Goal: Task Accomplishment & Management: Manage account settings

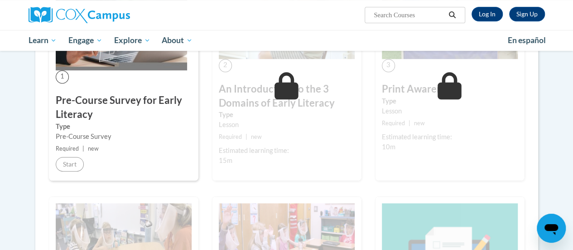
scroll to position [234, 0]
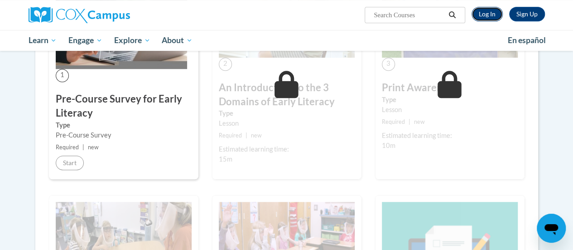
click at [492, 20] on link "Log In" at bounding box center [487, 14] width 31 height 15
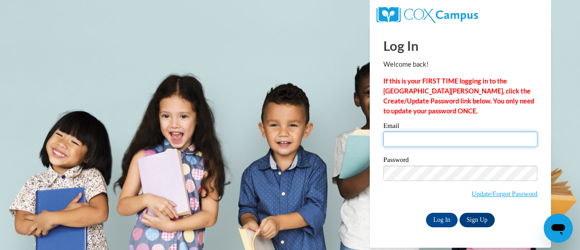
click at [415, 134] on input "Email" at bounding box center [460, 138] width 154 height 15
type input "kateejl1013@gmail.com"
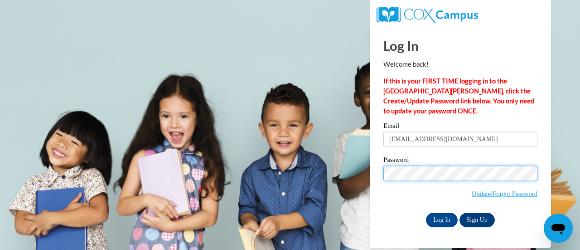
click at [426, 213] on input "Log In" at bounding box center [442, 220] width 32 height 15
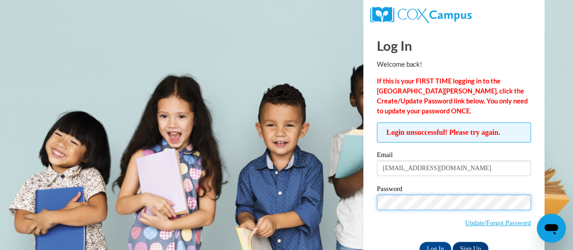
click at [420, 242] on input "Log In" at bounding box center [436, 249] width 32 height 15
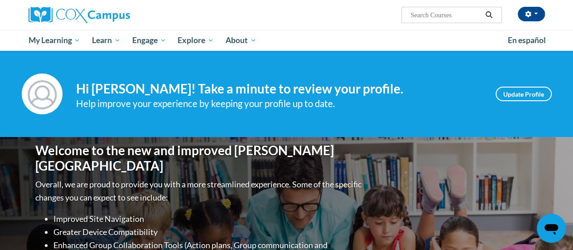
click at [573, 60] on html "[PERSON_NAME] ([GEOGRAPHIC_DATA]/New_York UTC-04:00) My Profile Inbox My Transc…" at bounding box center [286, 125] width 573 height 250
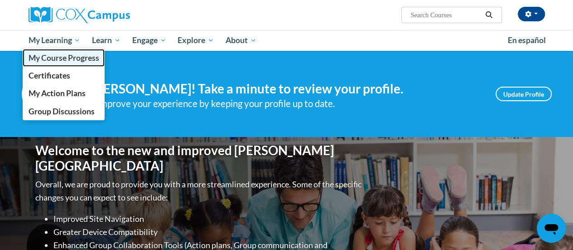
click at [77, 57] on span "My Course Progress" at bounding box center [63, 58] width 71 height 10
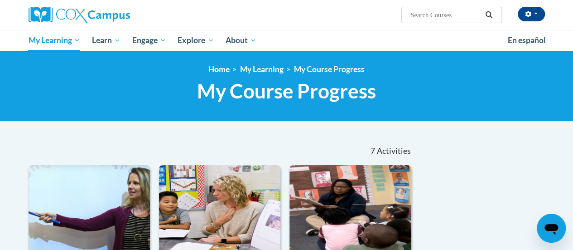
scroll to position [218, 0]
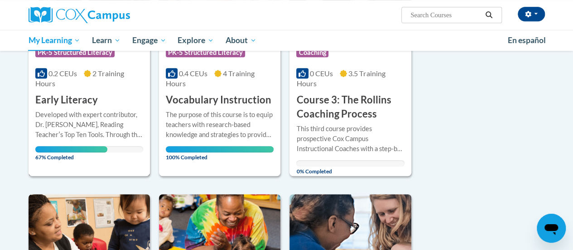
click at [68, 97] on h3 "Early Literacy" at bounding box center [66, 100] width 63 height 14
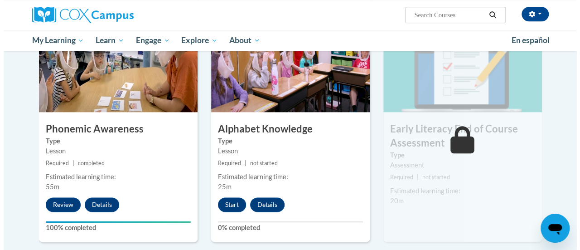
scroll to position [468, 0]
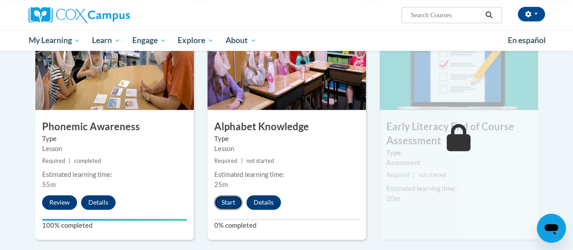
click at [228, 203] on button "Start" at bounding box center [228, 202] width 28 height 15
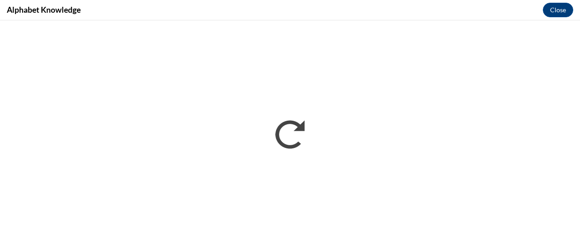
scroll to position [0, 0]
